Goal: Information Seeking & Learning: Check status

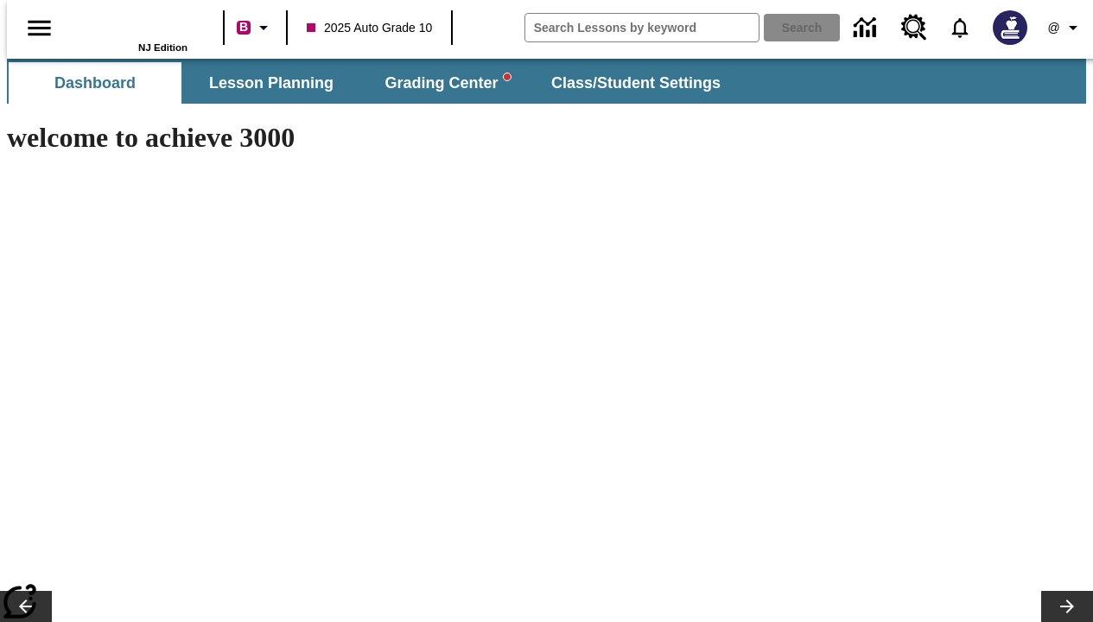
type input "-1"
click at [1062, 28] on icon "Profile/Settings" at bounding box center [1072, 27] width 21 height 21
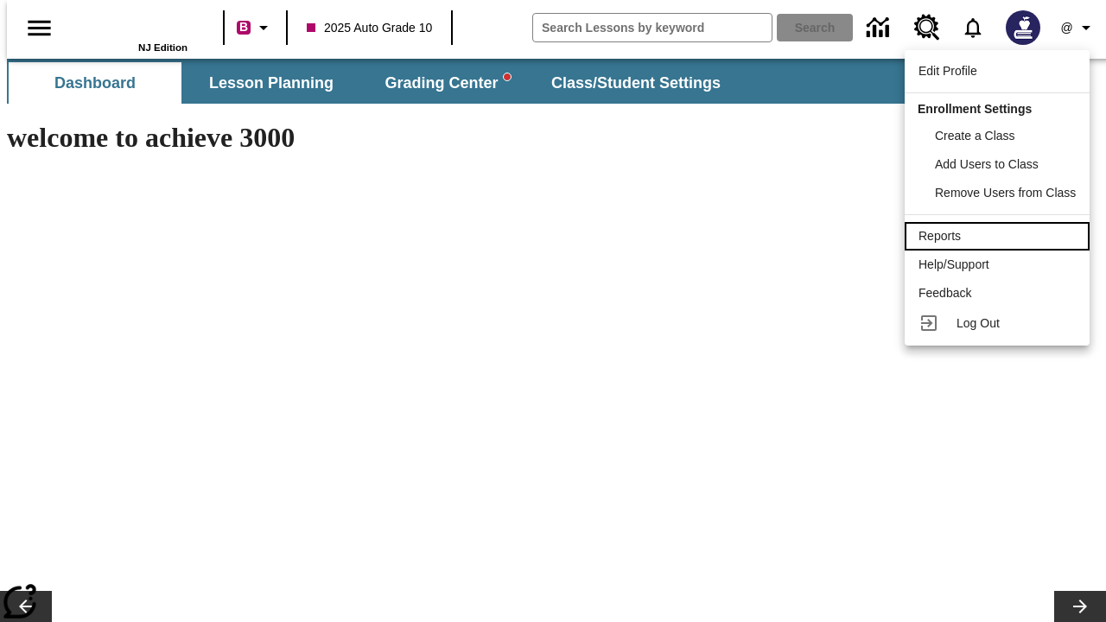
click at [998, 236] on div "Reports" at bounding box center [996, 236] width 157 height 18
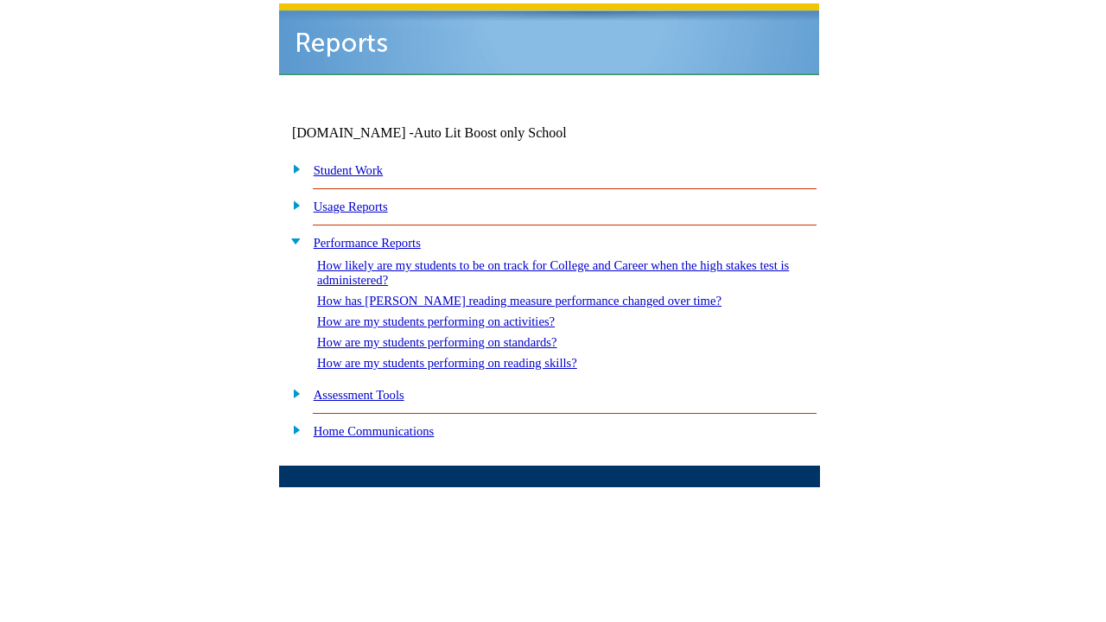
click at [447, 356] on link "How are my students performing on reading skills?" at bounding box center [447, 363] width 260 height 14
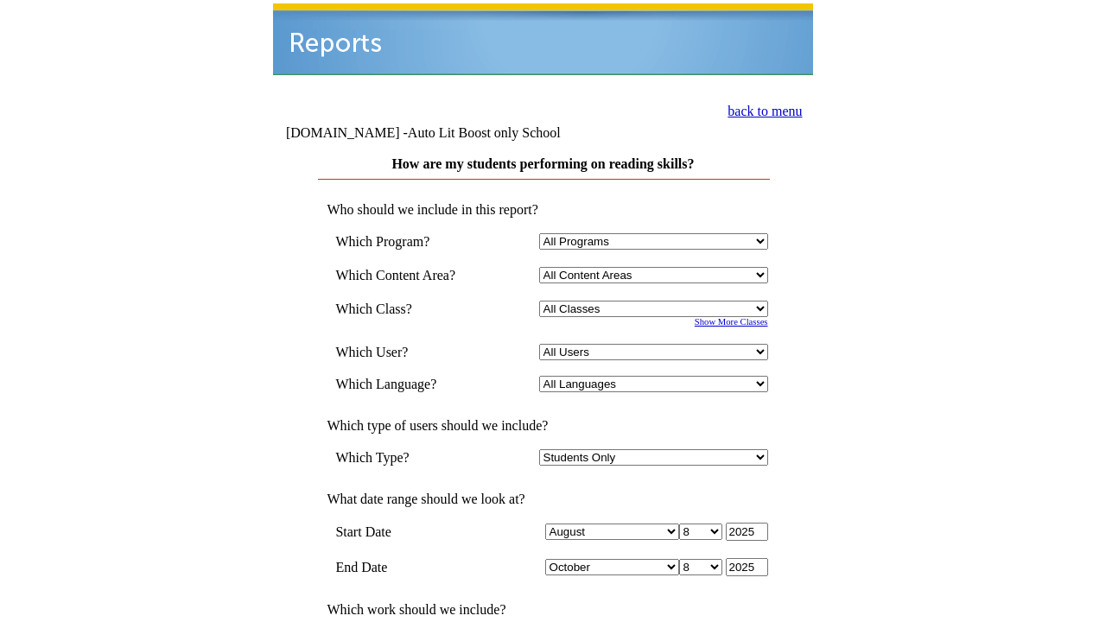
select select "4"
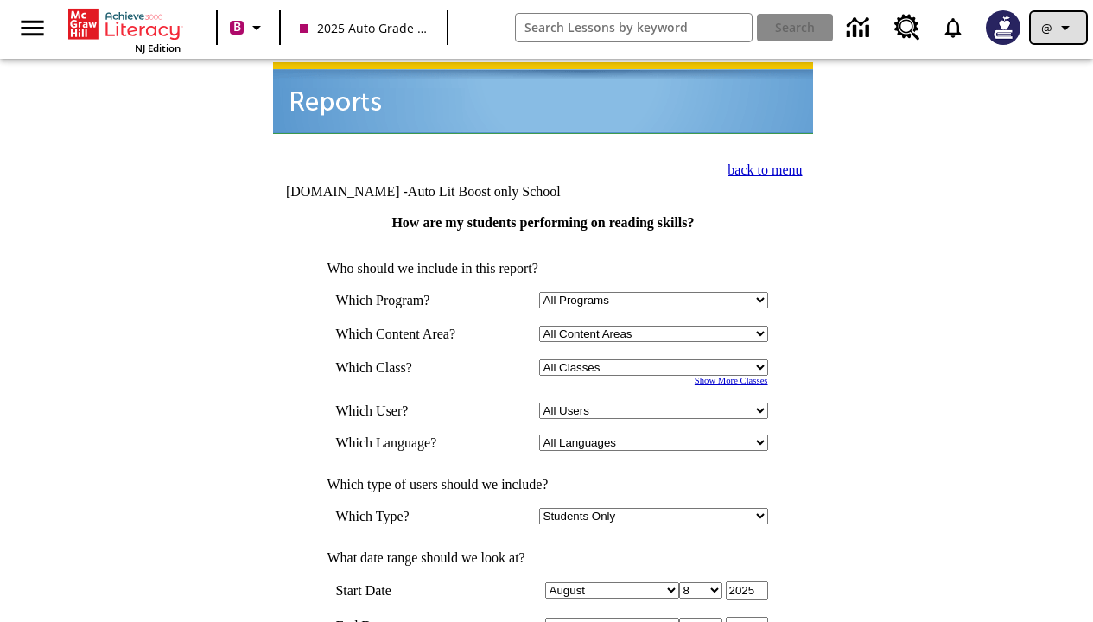
click at [1058, 28] on icon "Profile/Settings" at bounding box center [1065, 27] width 21 height 21
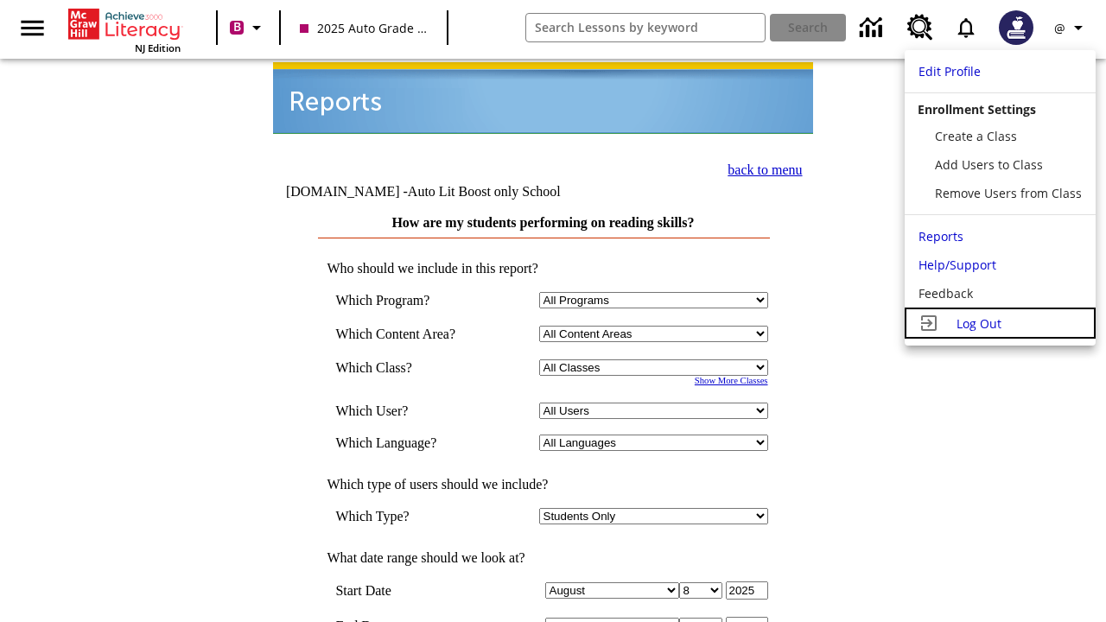
click at [998, 323] on span "Log Out" at bounding box center [978, 323] width 45 height 16
